Goal: Information Seeking & Learning: Learn about a topic

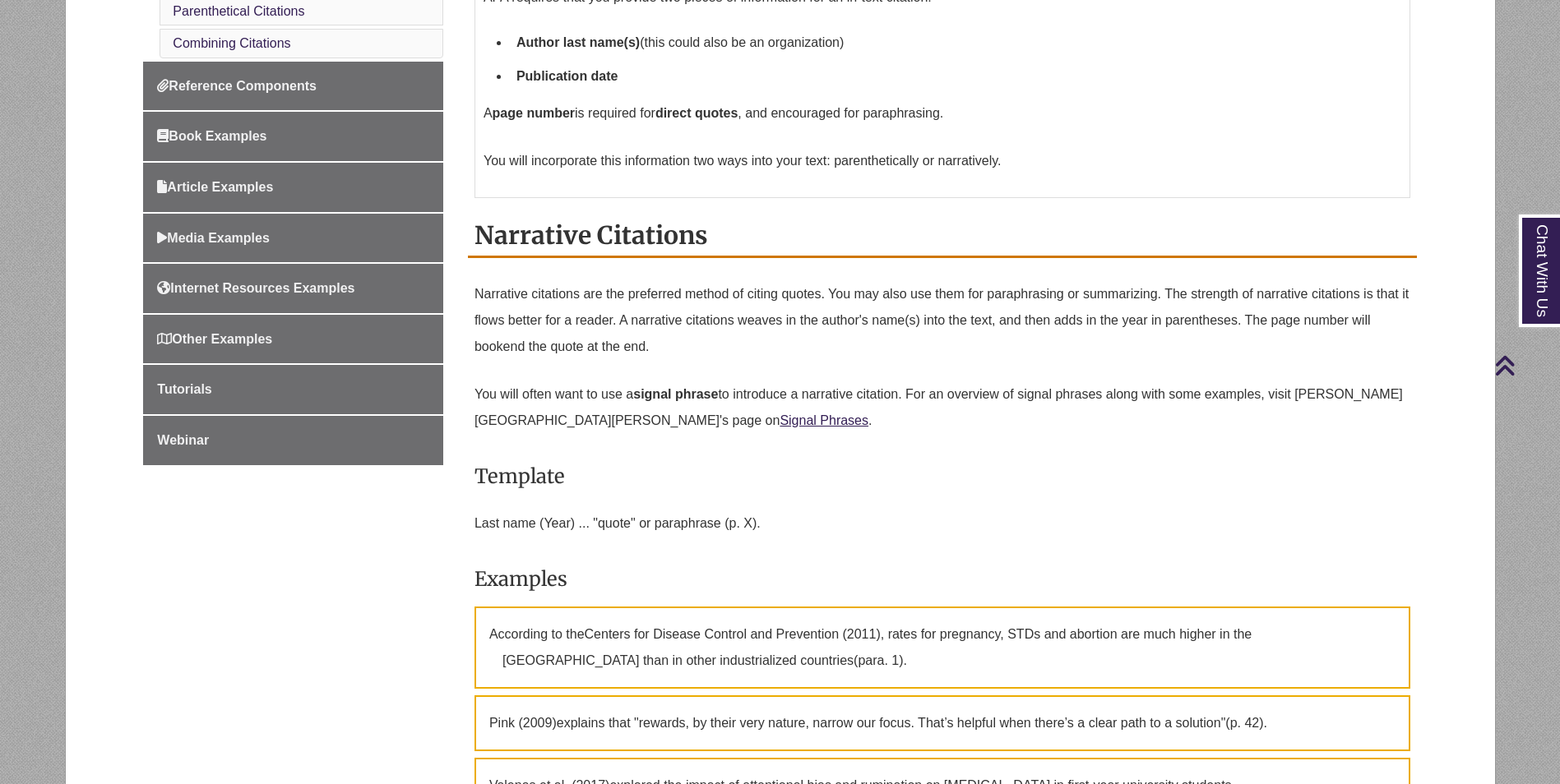
scroll to position [821, 0]
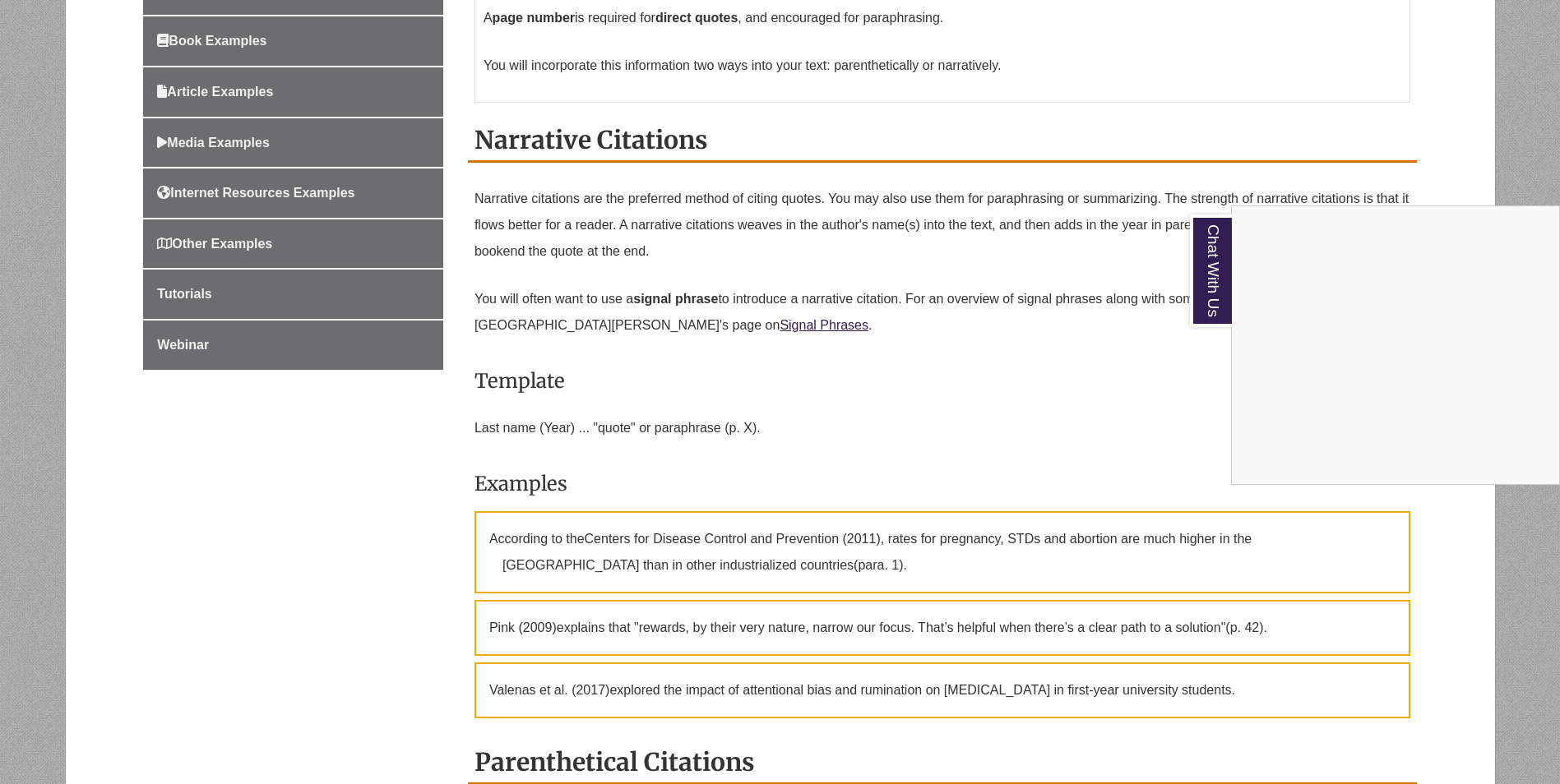
drag, startPoint x: 1198, startPoint y: 409, endPoint x: 888, endPoint y: 399, distance: 310.2
click at [888, 399] on div "Chat With Us" at bounding box center [780, 392] width 1560 height 784
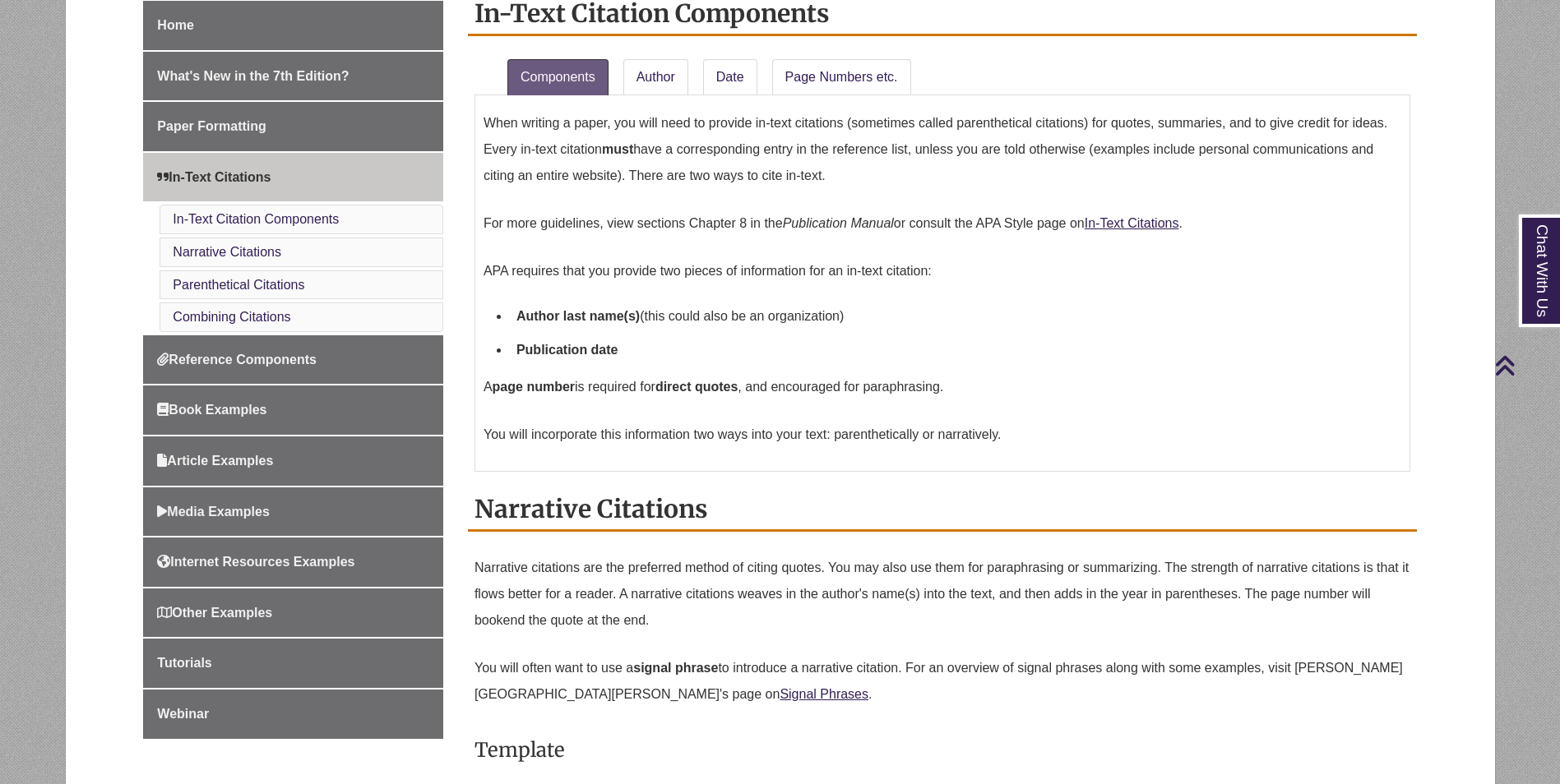
scroll to position [493, 0]
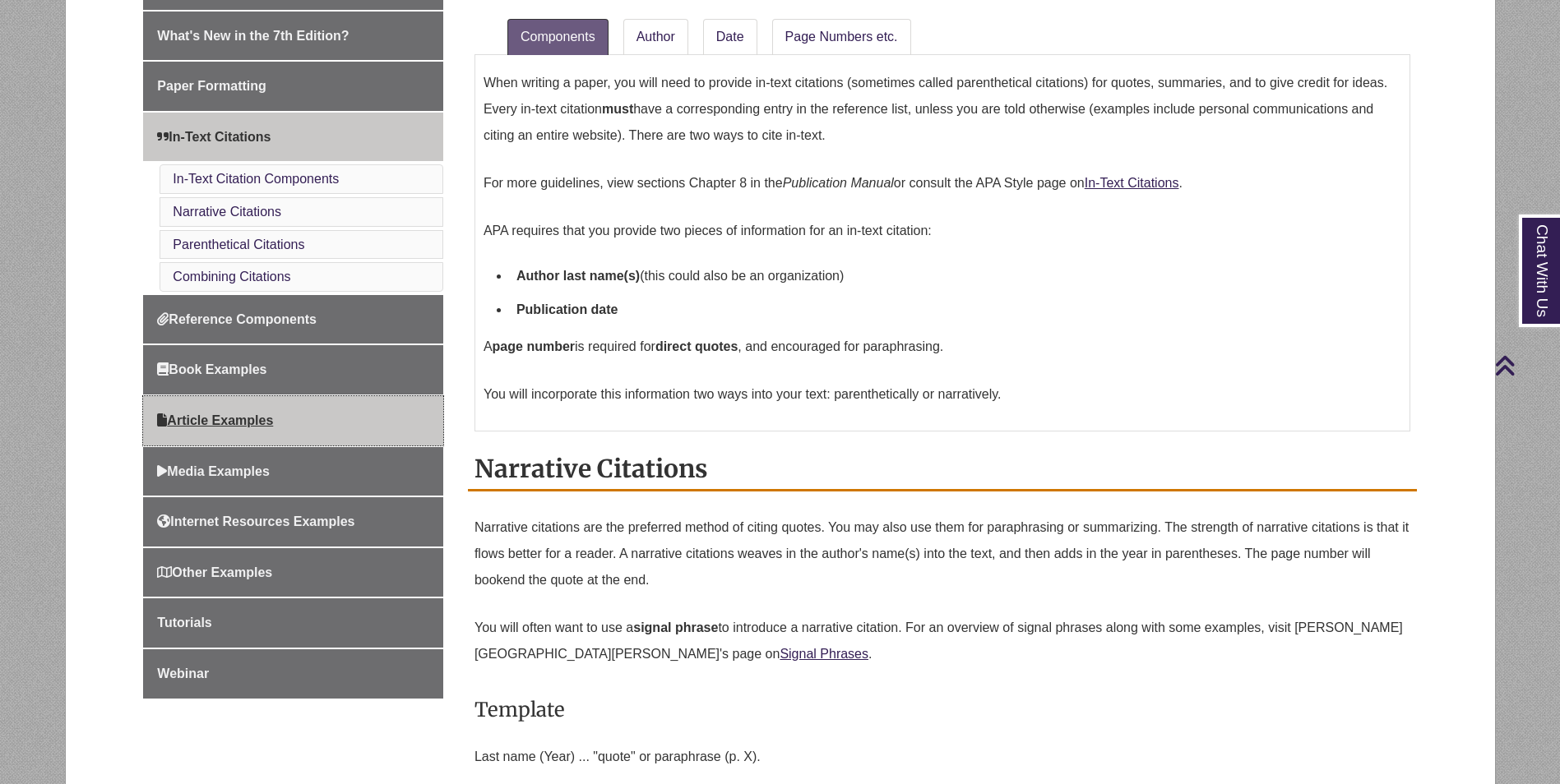
click at [320, 408] on link "Article Examples" at bounding box center [293, 421] width 300 height 49
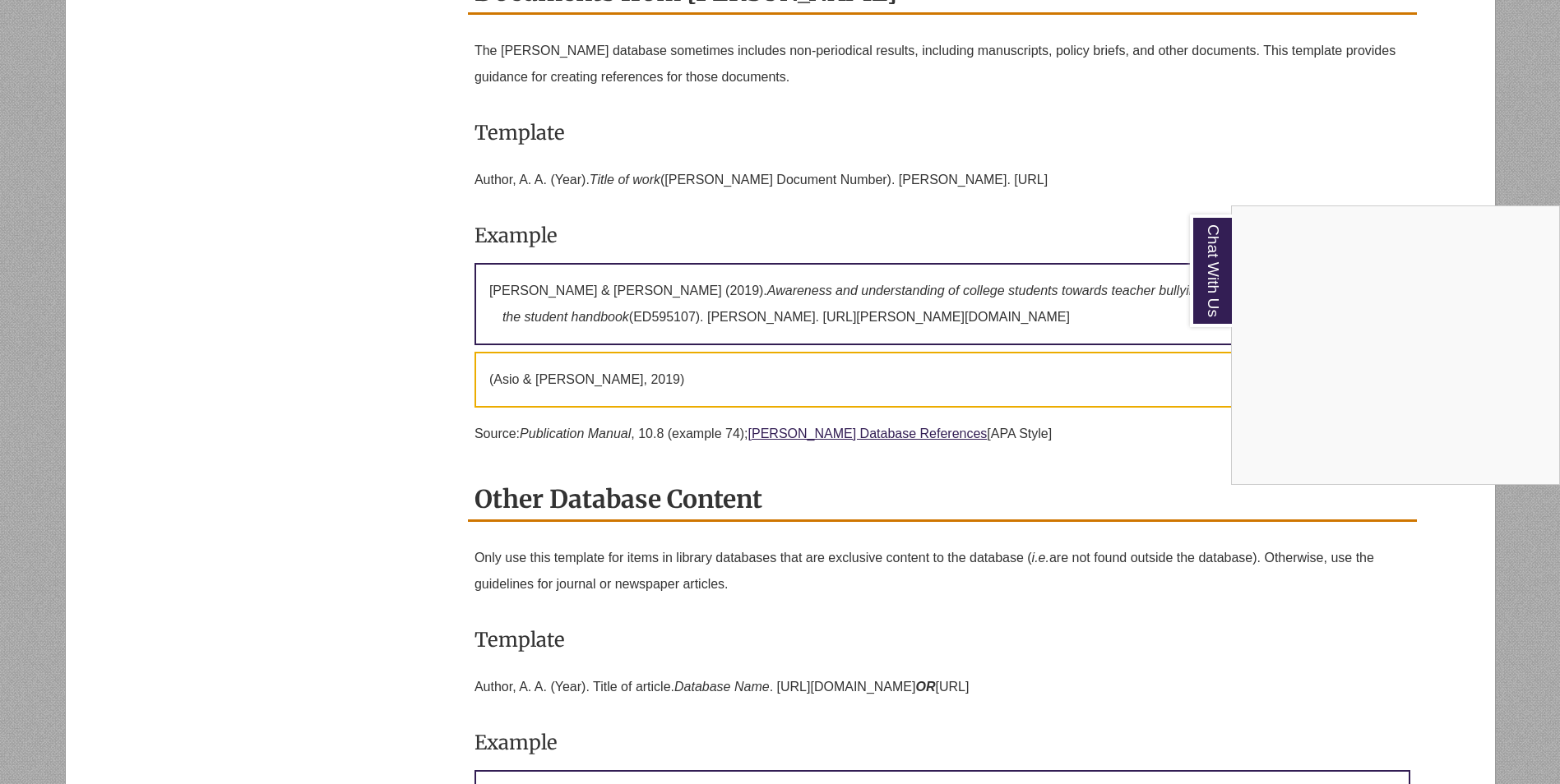
scroll to position [4767, 0]
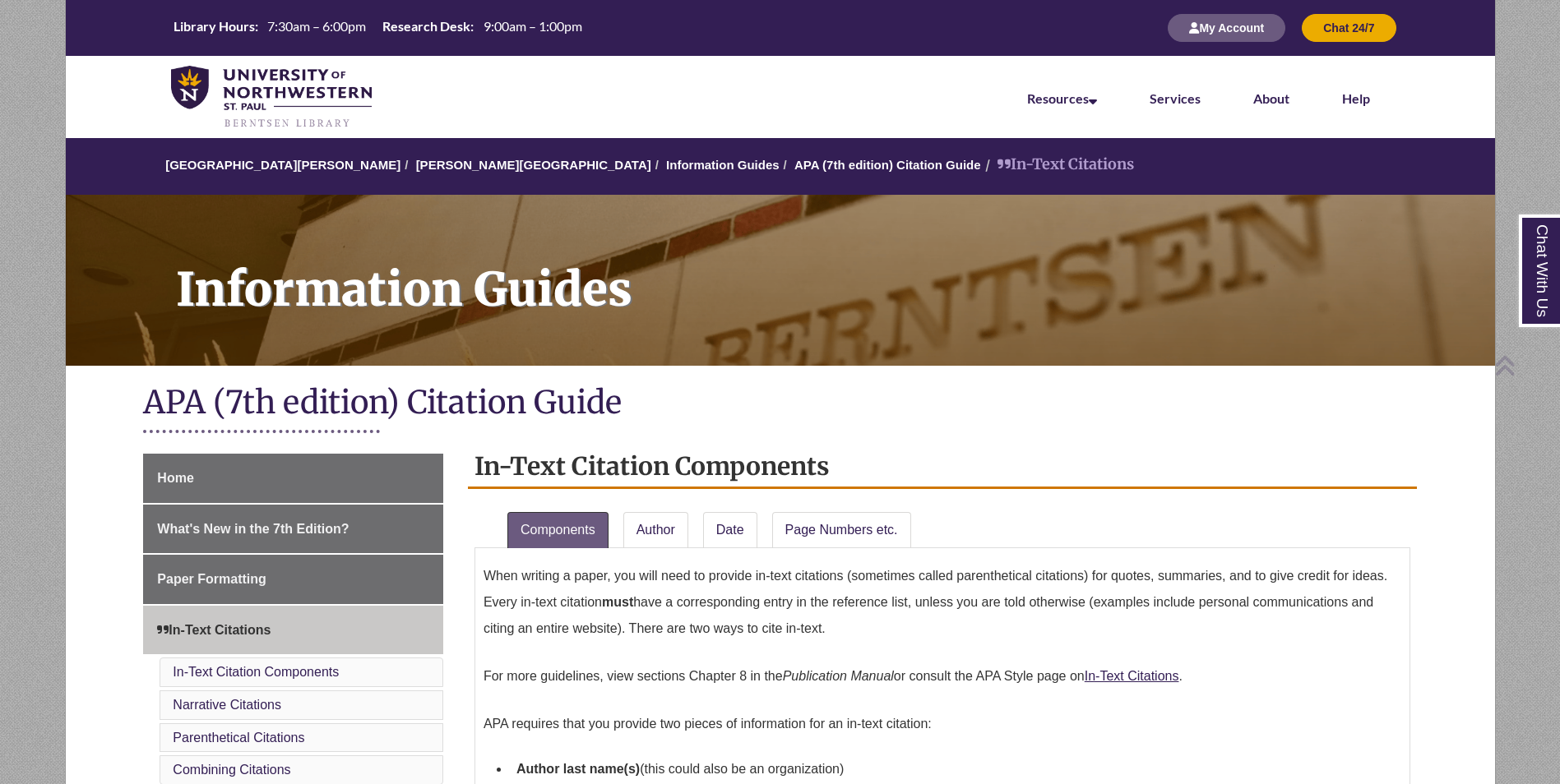
scroll to position [493, 0]
